Goal: Task Accomplishment & Management: Use online tool/utility

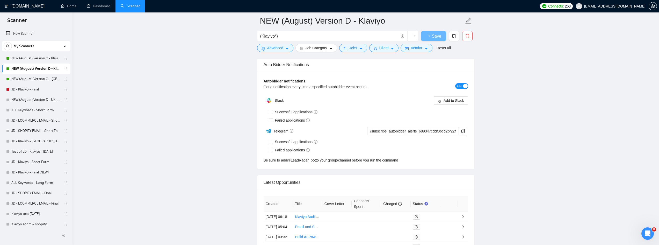
drag, startPoint x: 43, startPoint y: 81, endPoint x: 141, endPoint y: 107, distance: 101.9
click at [43, 81] on link "NEW (August) Version C – [GEOGRAPHIC_DATA] - Klaviyo" at bounding box center [35, 79] width 49 height 10
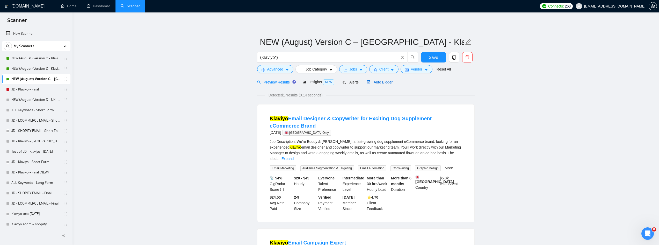
click at [385, 81] on span "Auto Bidder" at bounding box center [380, 82] width 26 height 4
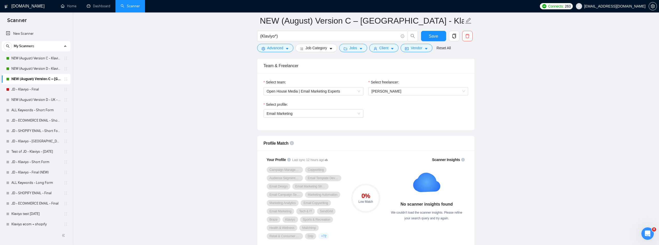
scroll to position [311, 0]
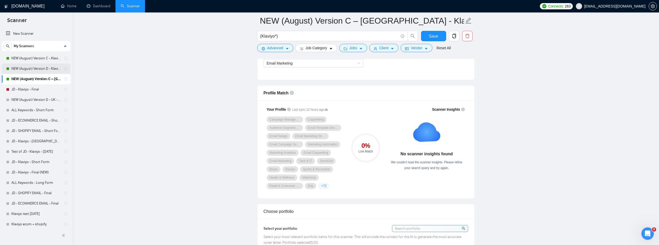
click at [46, 66] on link "NEW (August) Version D - Klaviyo" at bounding box center [35, 68] width 49 height 10
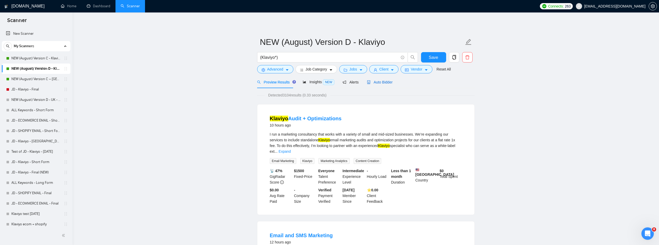
click at [367, 82] on icon "robot" at bounding box center [369, 82] width 4 height 4
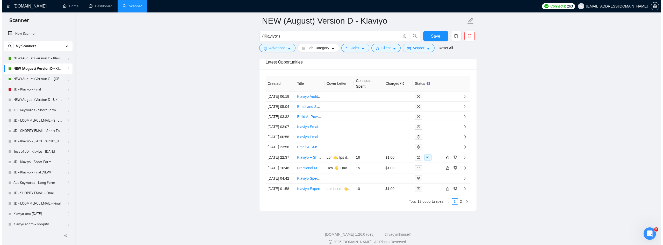
scroll to position [1469, 0]
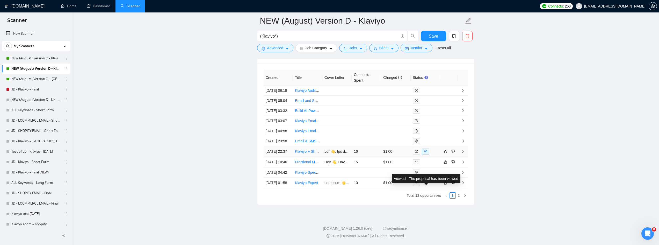
click at [425, 153] on icon "eye" at bounding box center [425, 150] width 3 height 3
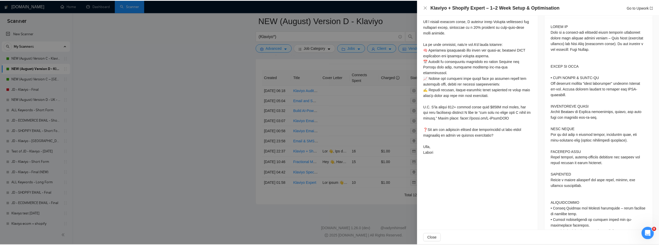
scroll to position [246, 0]
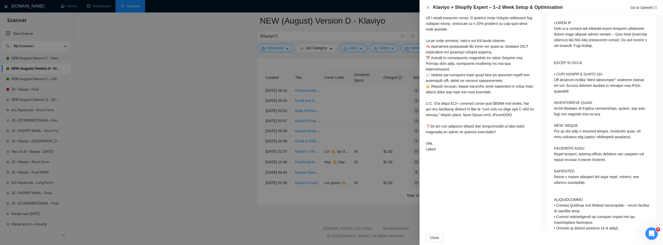
click at [209, 157] on div at bounding box center [331, 122] width 663 height 245
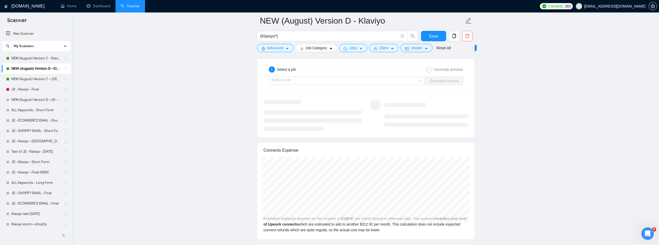
scroll to position [1055, 0]
